Goal: Task Accomplishment & Management: Complete application form

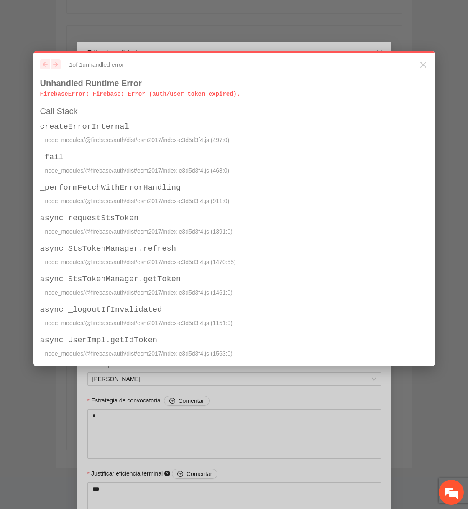
scroll to position [633, 0]
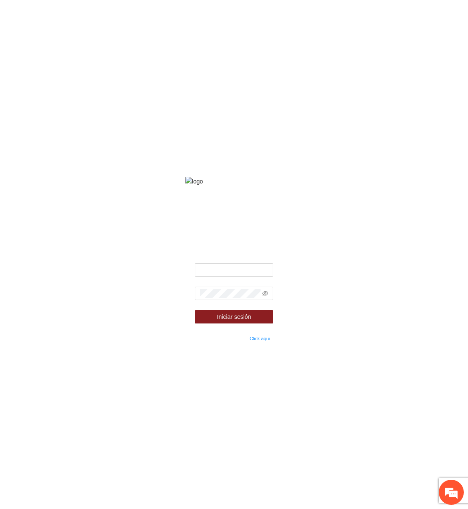
click at [253, 284] on form "Iniciar sesión ¿Olvidaste tu contraseña? Click aqui" at bounding box center [234, 302] width 78 height 79
click at [261, 275] on input "text" at bounding box center [234, 269] width 78 height 13
type input "**********"
click at [263, 296] on icon "eye-invisible" at bounding box center [265, 294] width 6 height 6
click at [195, 310] on button "Iniciar sesión" at bounding box center [234, 316] width 78 height 13
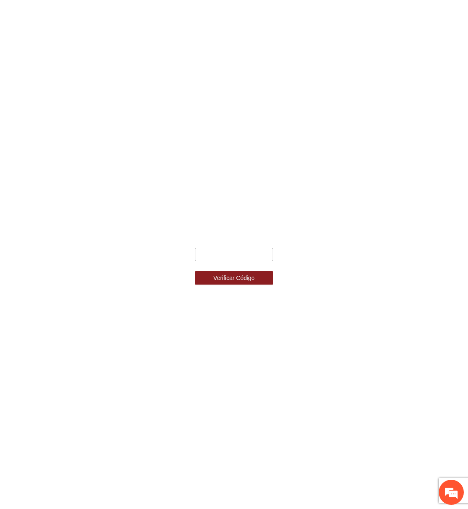
click at [247, 258] on input "text" at bounding box center [234, 254] width 78 height 13
paste input "******"
type input "******"
click at [195, 271] on button "Verificar Código" at bounding box center [234, 277] width 78 height 13
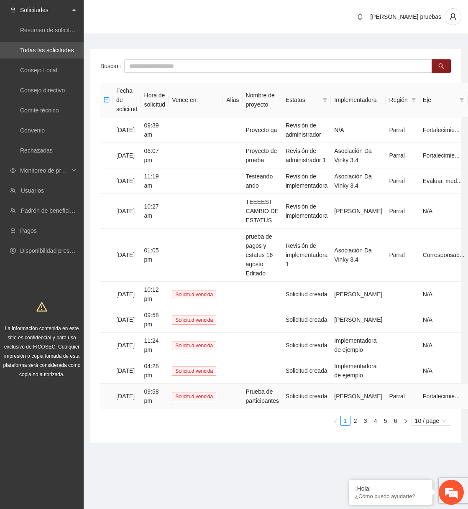
click at [270, 384] on td "Prueba de participantes" at bounding box center [263, 397] width 40 height 26
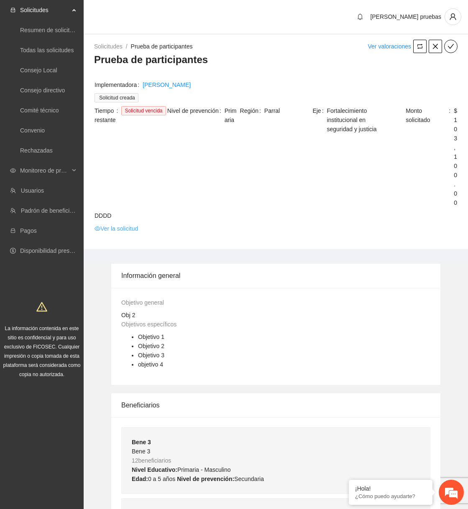
click at [101, 225] on link "Ver la solicitud" at bounding box center [116, 228] width 43 height 9
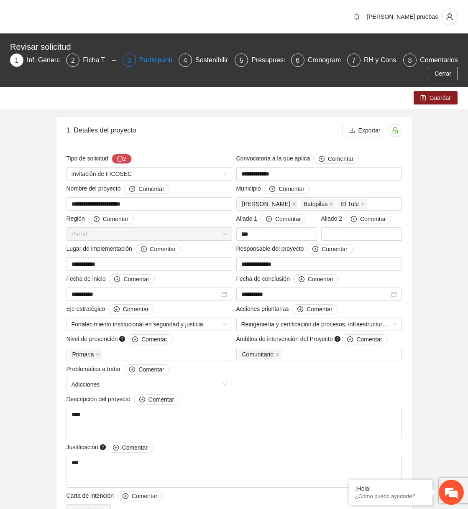
click at [139, 60] on div "Participantes" at bounding box center [162, 60] width 46 height 13
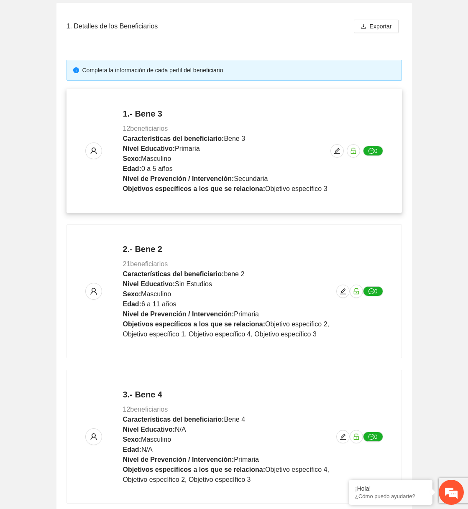
scroll to position [319, 0]
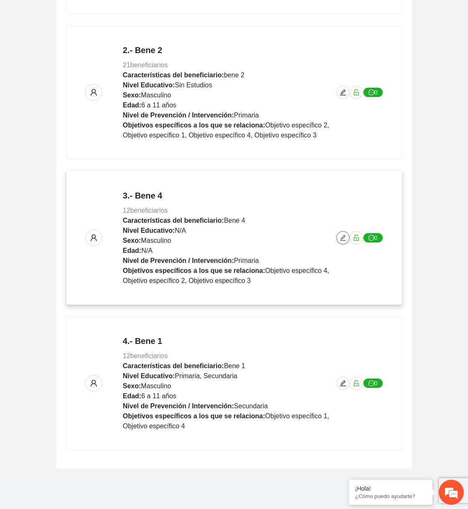
click at [340, 236] on icon "edit" at bounding box center [343, 238] width 7 height 7
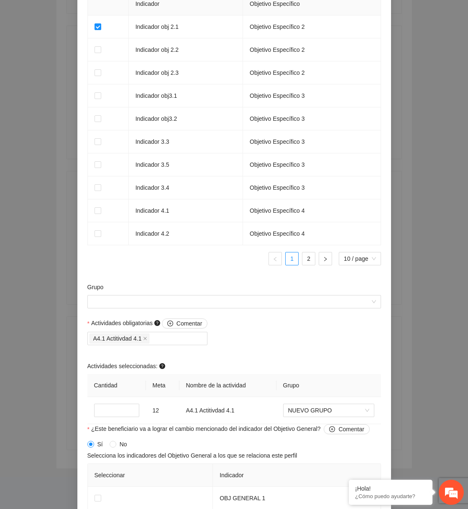
scroll to position [633, 0]
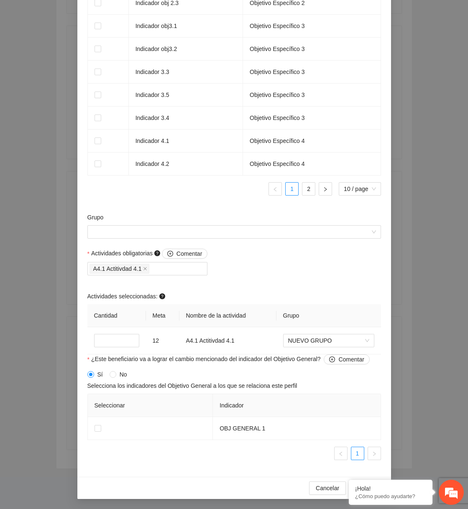
click at [231, 242] on div "Grupo" at bounding box center [234, 231] width 298 height 36
click at [231, 240] on div "Grupo" at bounding box center [234, 231] width 298 height 36
click at [259, 229] on input "Grupo" at bounding box center [231, 232] width 278 height 13
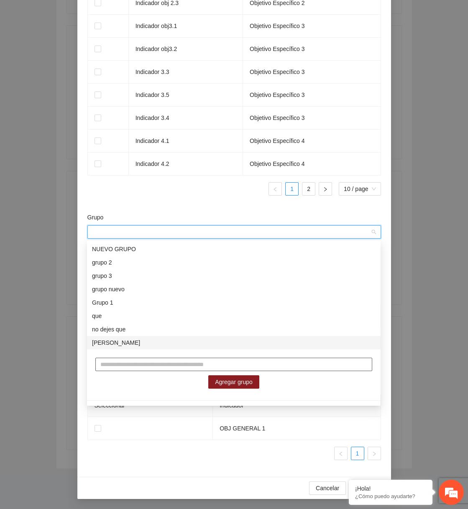
click at [158, 363] on input "text" at bounding box center [233, 364] width 277 height 13
type input "*****"
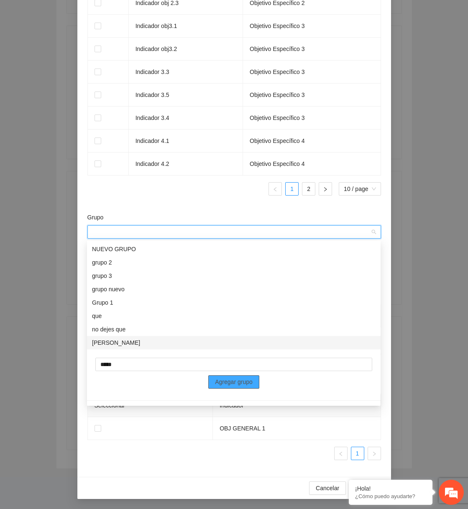
click at [221, 381] on span "Agregar grupo" at bounding box center [234, 382] width 38 height 9
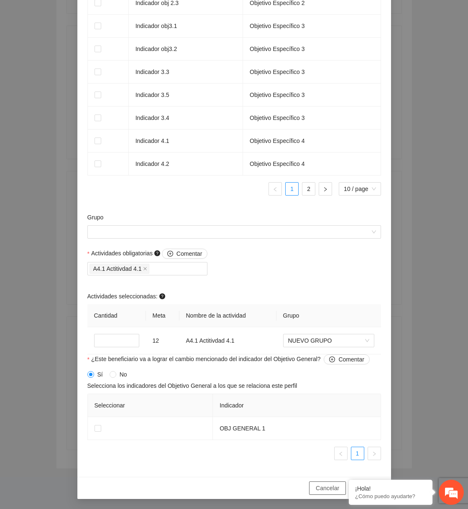
click at [321, 484] on span "Cancelar" at bounding box center [327, 488] width 23 height 9
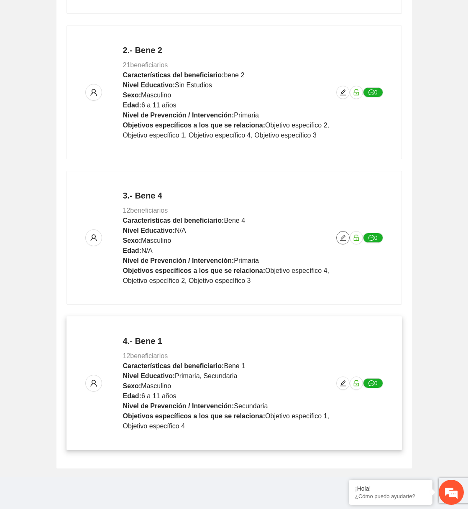
scroll to position [0, 0]
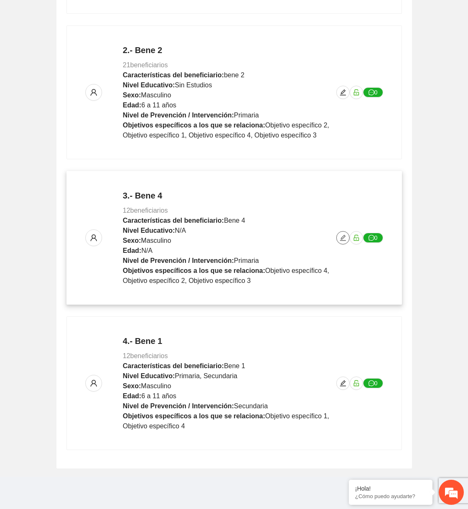
click at [341, 239] on icon "edit" at bounding box center [343, 238] width 7 height 7
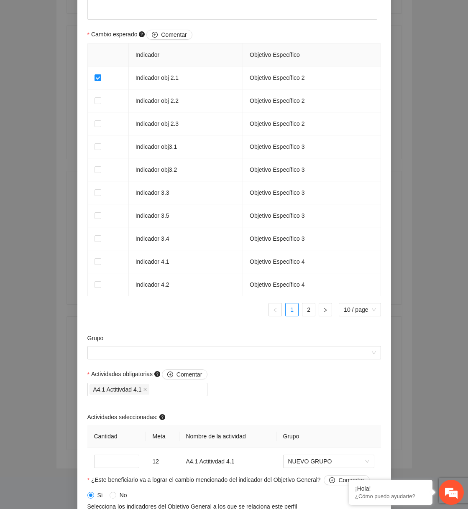
scroll to position [633, 0]
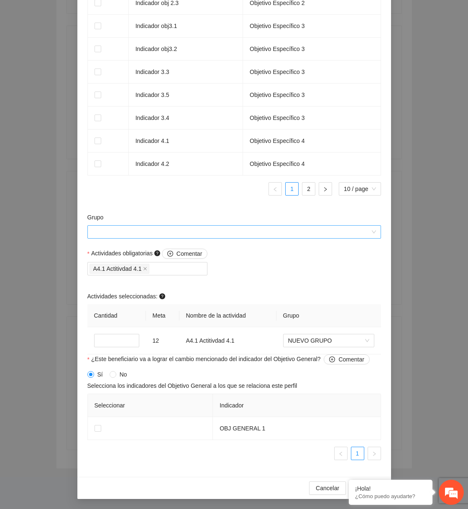
click at [248, 232] on input "Grupo" at bounding box center [231, 232] width 278 height 13
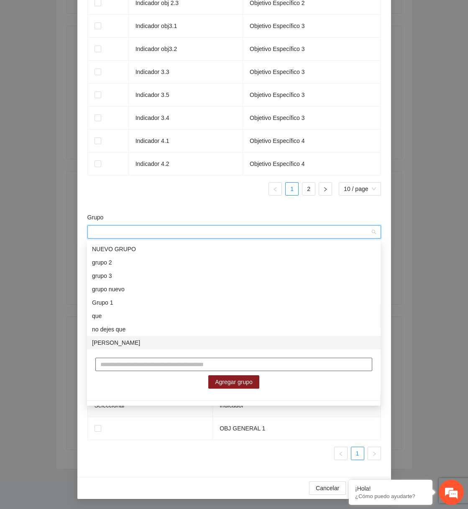
click at [158, 363] on input "text" at bounding box center [233, 364] width 277 height 13
type input "*****"
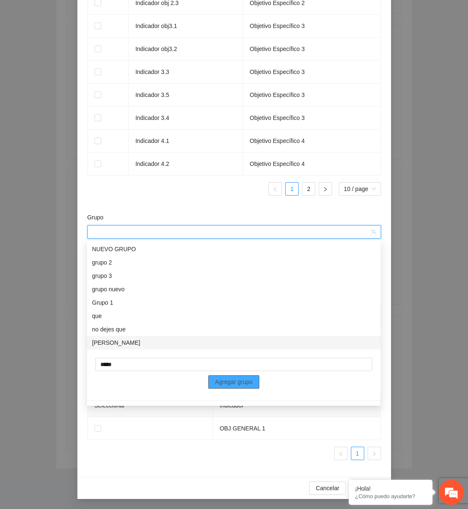
click at [250, 383] on span "Agregar grupo" at bounding box center [234, 382] width 38 height 9
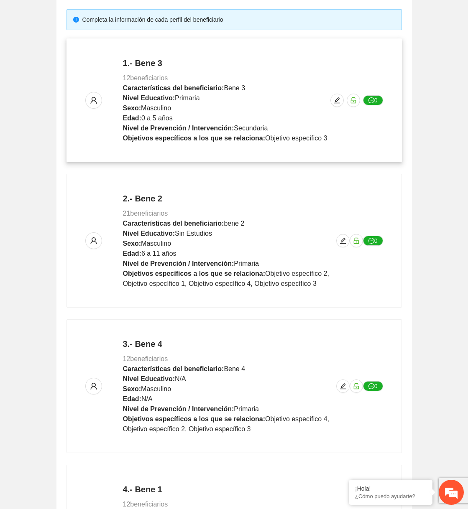
scroll to position [319, 0]
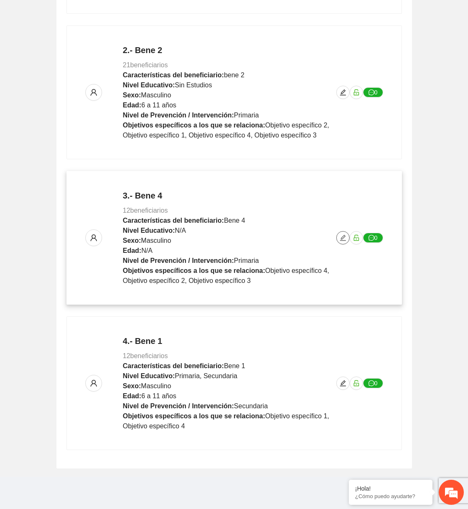
click at [341, 236] on icon "edit" at bounding box center [343, 238] width 7 height 7
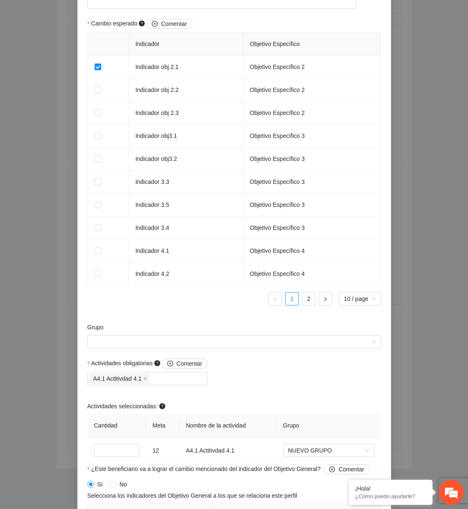
scroll to position [541, 0]
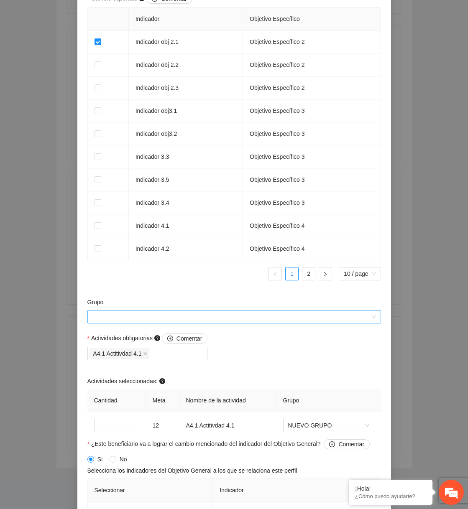
click at [271, 323] on input "Grupo" at bounding box center [231, 317] width 278 height 13
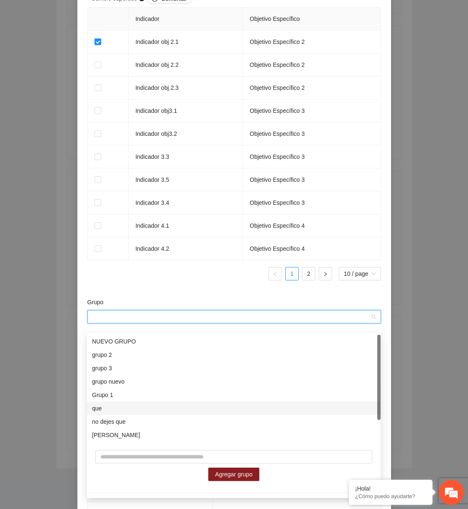
scroll to position [26, 0]
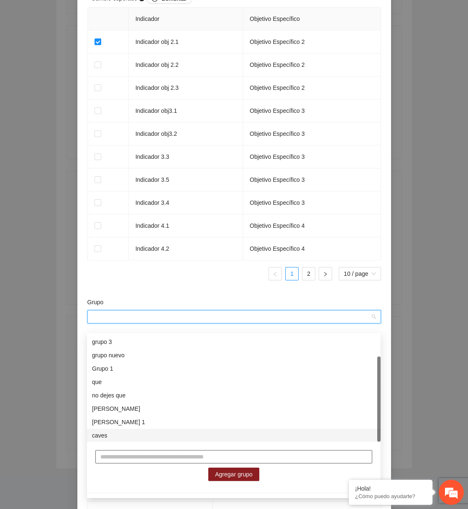
click at [185, 459] on input "text" at bounding box center [233, 456] width 277 height 13
type input "******"
click at [233, 478] on span "Agregar grupo" at bounding box center [234, 474] width 38 height 9
